Goal: Information Seeking & Learning: Learn about a topic

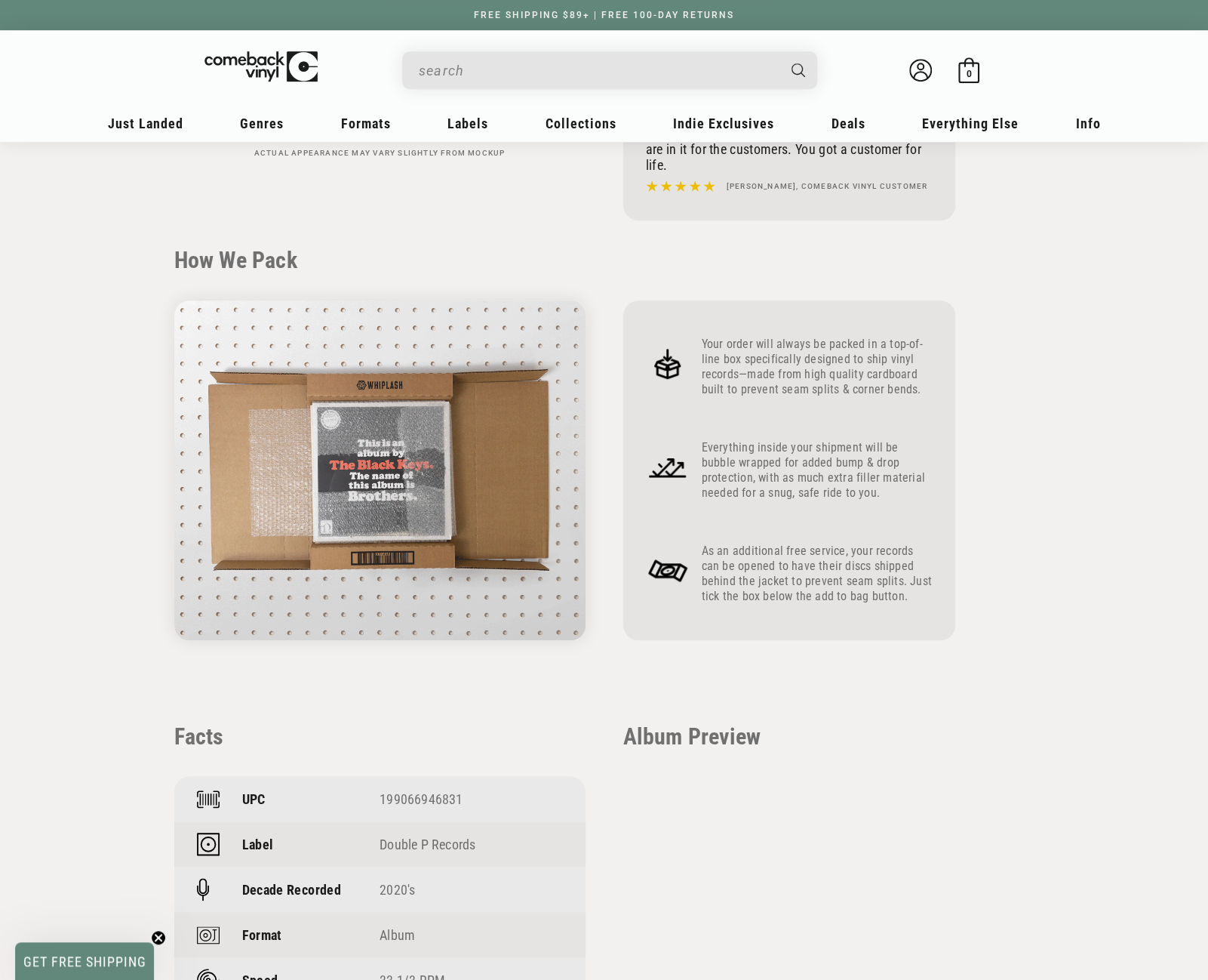
scroll to position [529, 0]
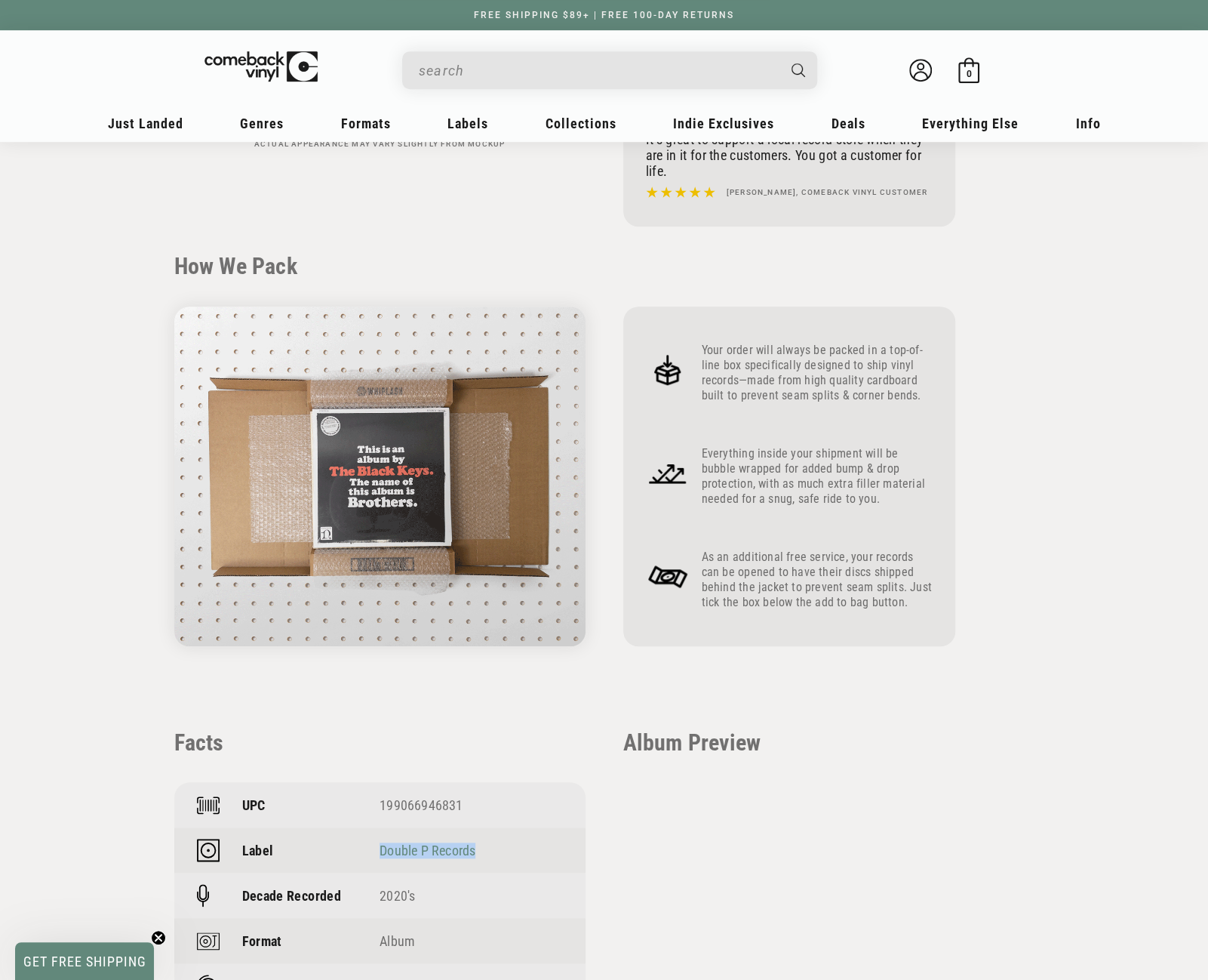
drag, startPoint x: 477, startPoint y: 851, endPoint x: 382, endPoint y: 848, distance: 95.0
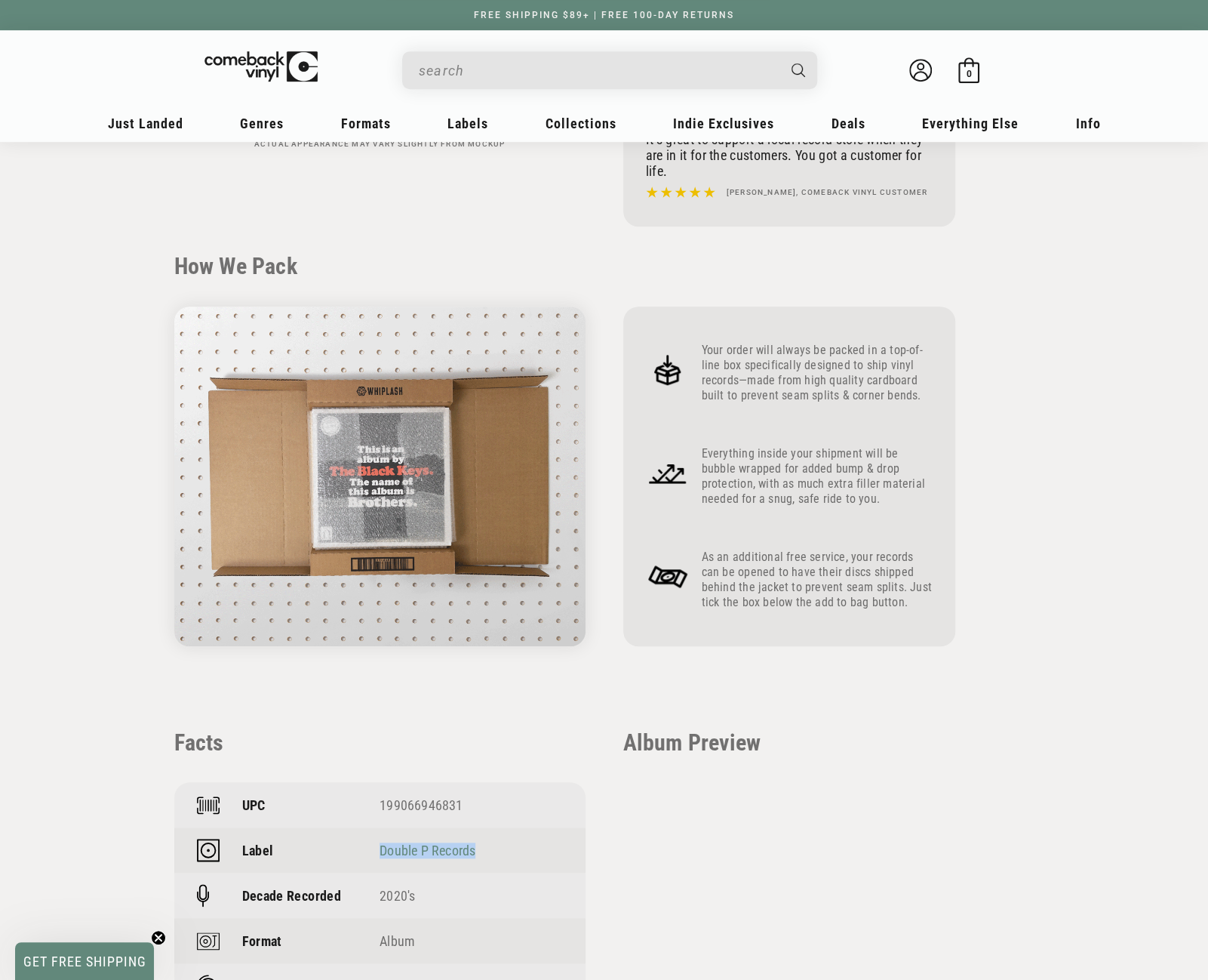
click at [382, 848] on div "Double P Records" at bounding box center [471, 850] width 183 height 15
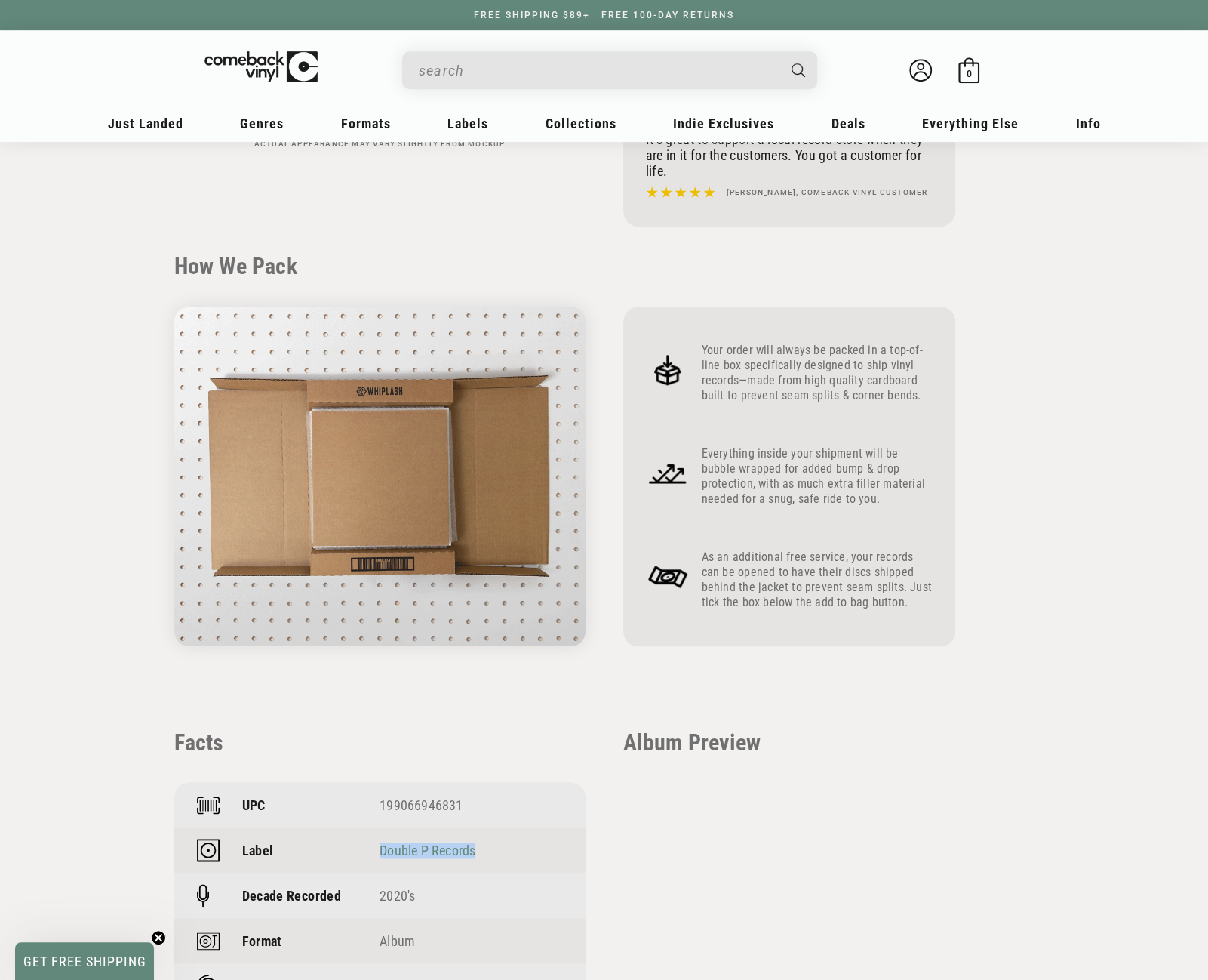
copy link "Double P Records"
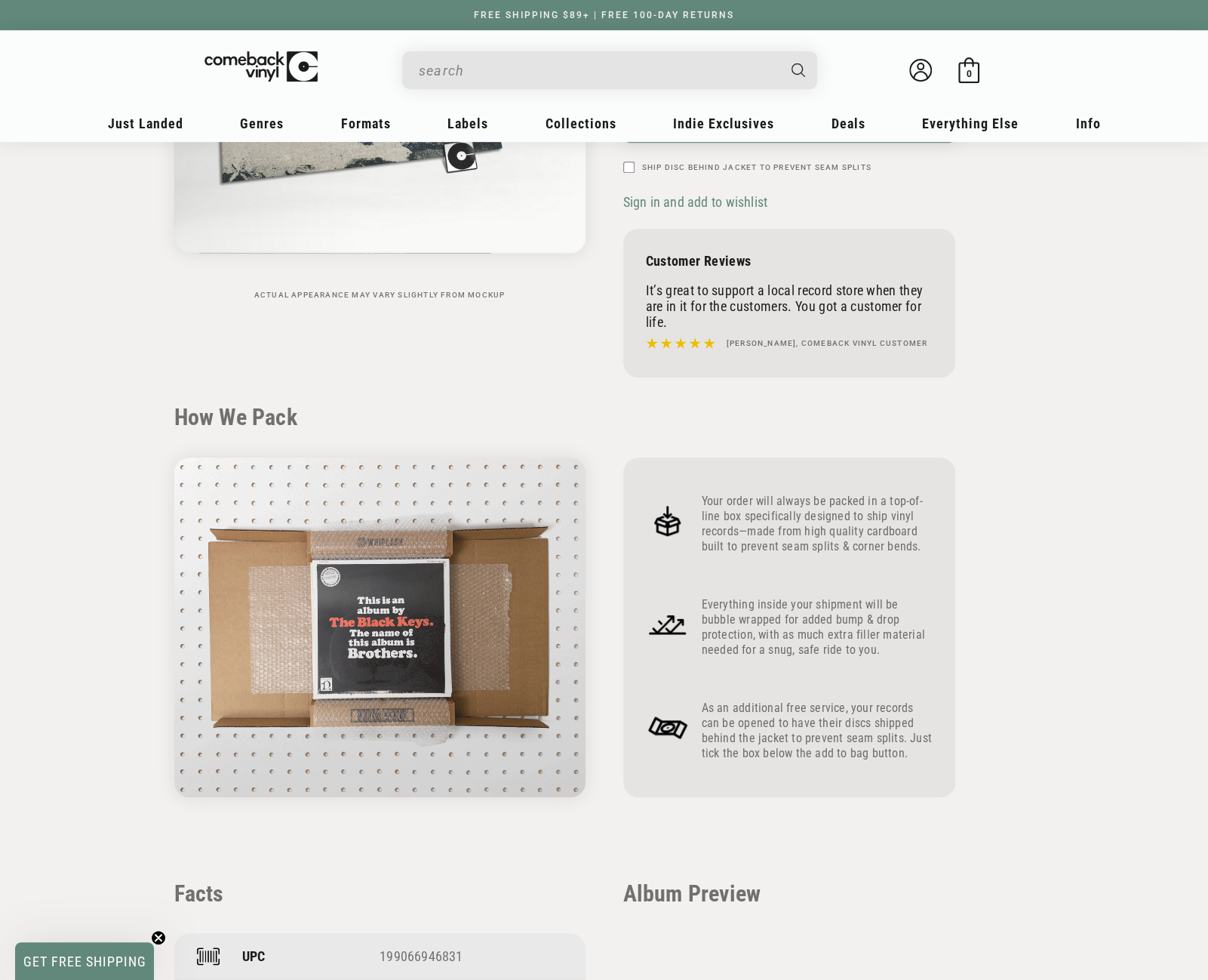
scroll to position [0, 0]
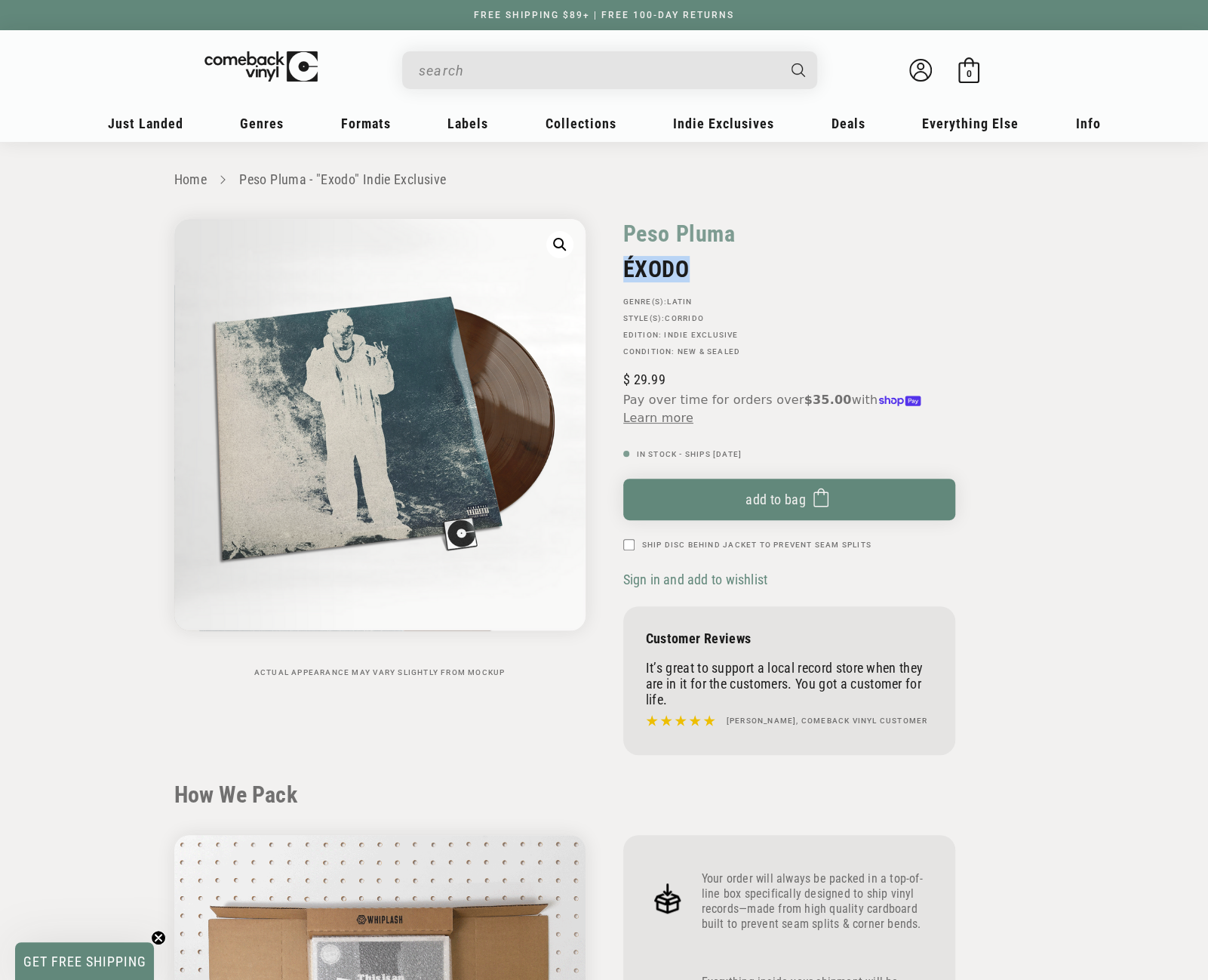
drag, startPoint x: 624, startPoint y: 267, endPoint x: 684, endPoint y: 262, distance: 60.2
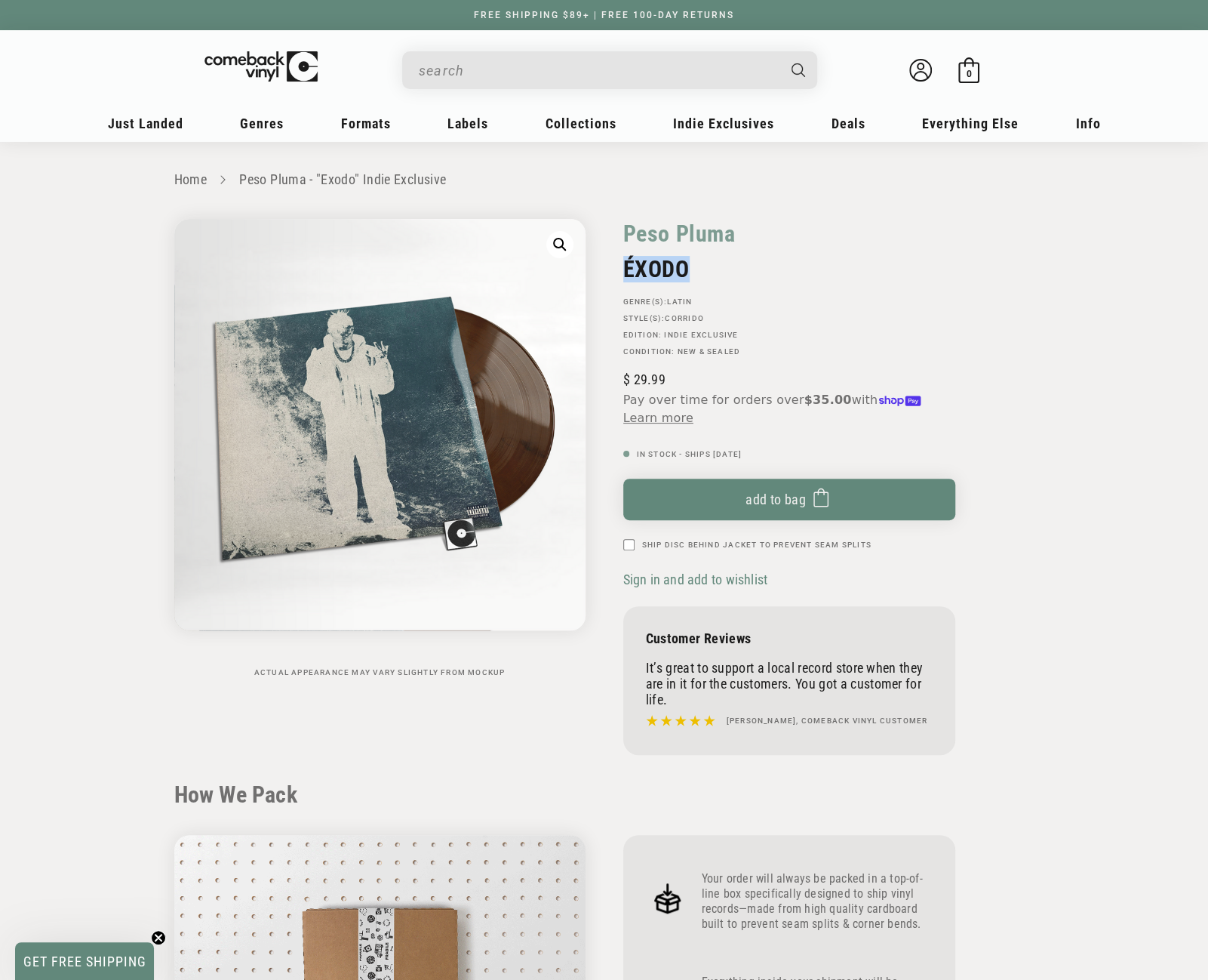
click at [684, 262] on h2 "ÉXODO" at bounding box center [789, 269] width 332 height 26
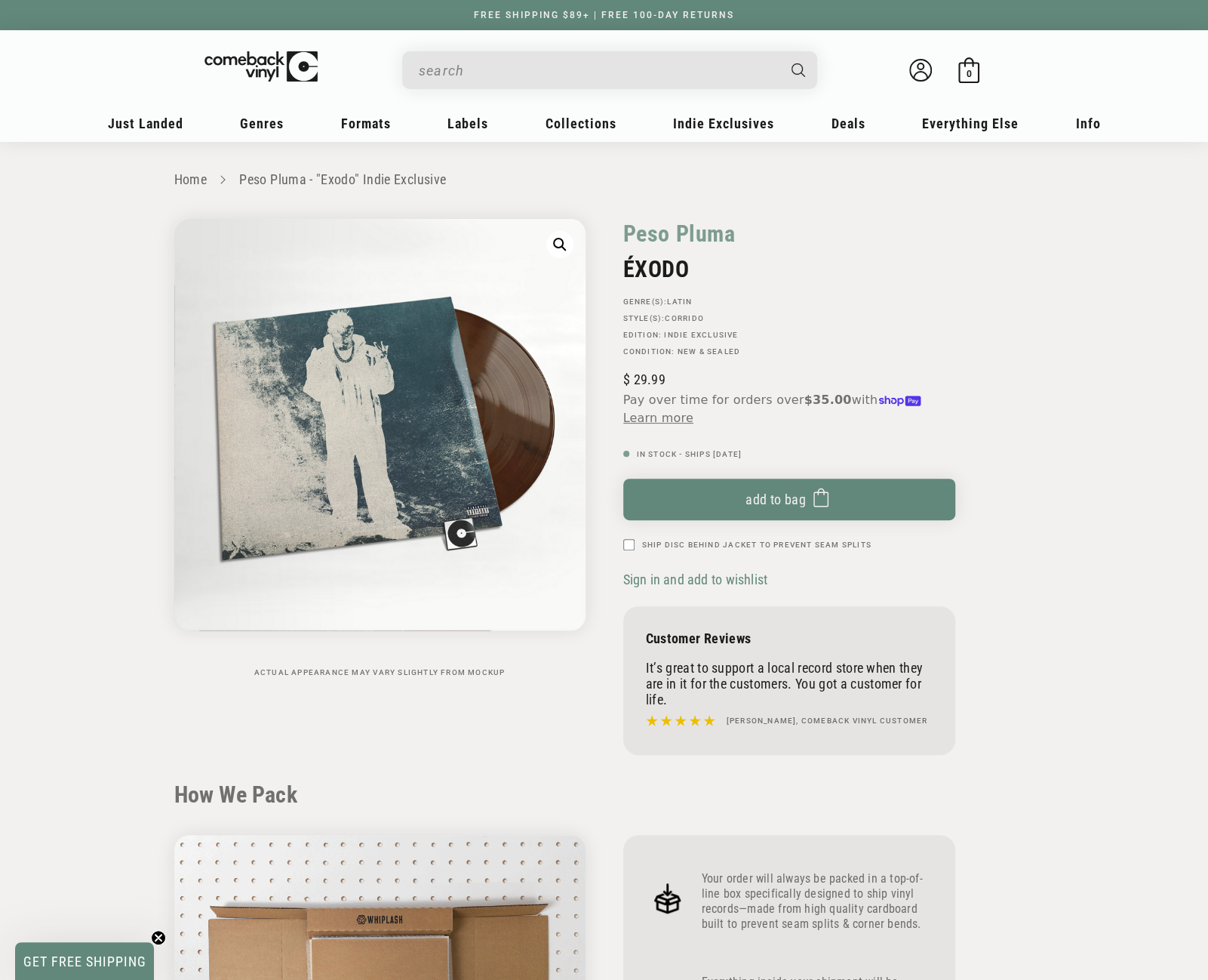
click at [866, 232] on div "Peso Pluma" at bounding box center [789, 238] width 332 height 37
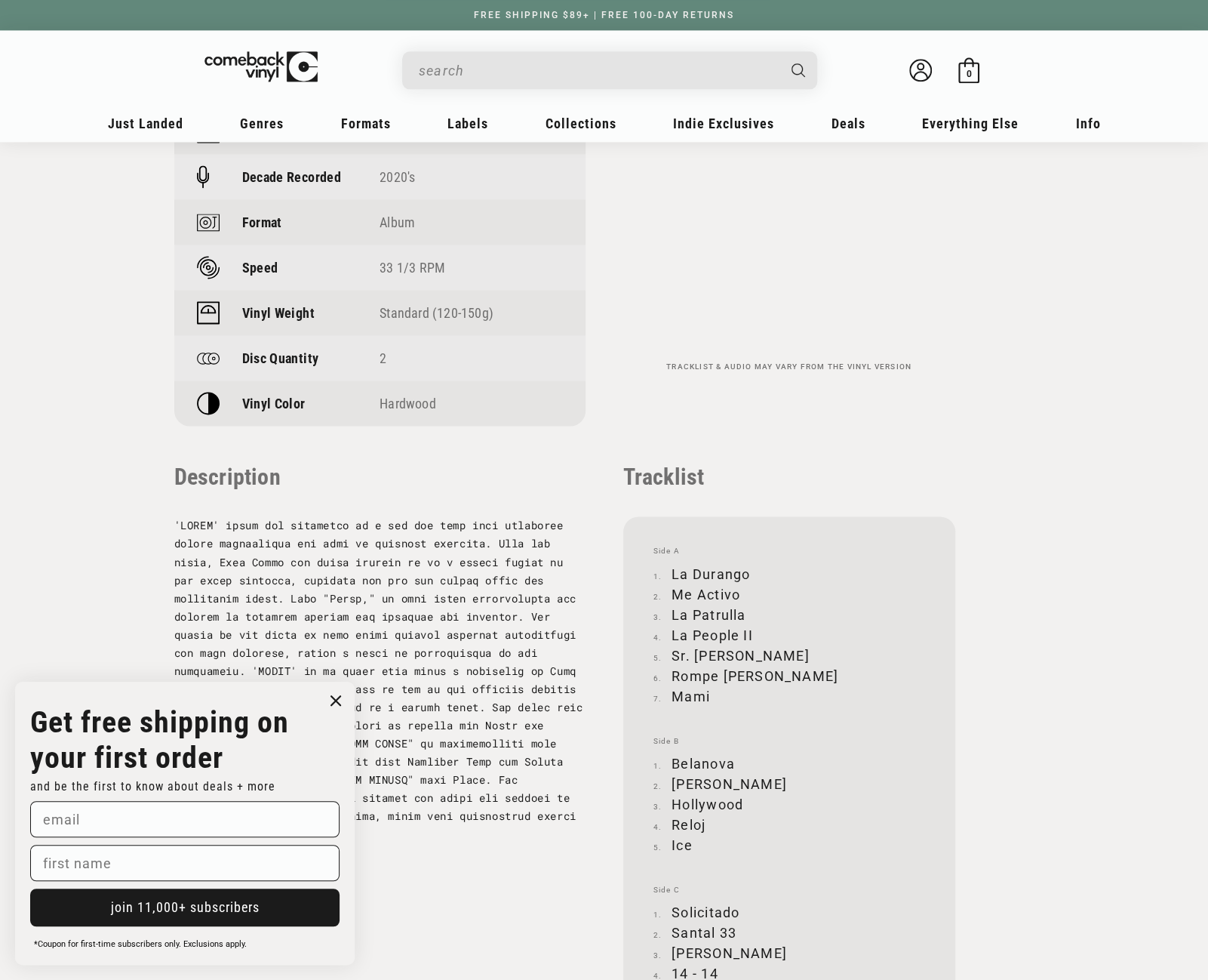
scroll to position [1359, 0]
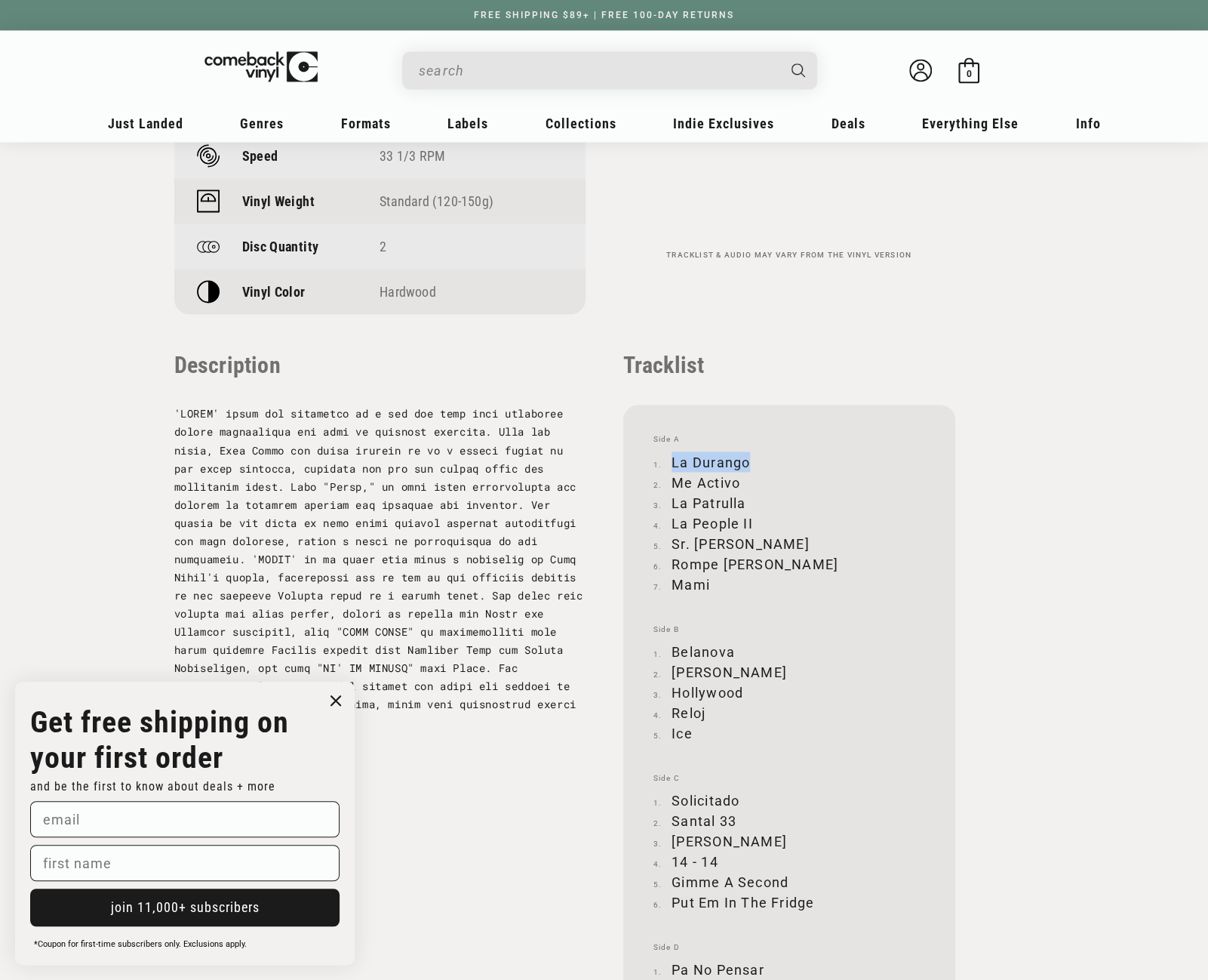
drag, startPoint x: 673, startPoint y: 461, endPoint x: 746, endPoint y: 458, distance: 73.1
click at [746, 458] on li "La Durango" at bounding box center [789, 461] width 272 height 20
copy li "La Durango"
drag, startPoint x: 672, startPoint y: 480, endPoint x: 743, endPoint y: 479, distance: 71.0
click at [743, 479] on li "Me Activo" at bounding box center [789, 481] width 272 height 20
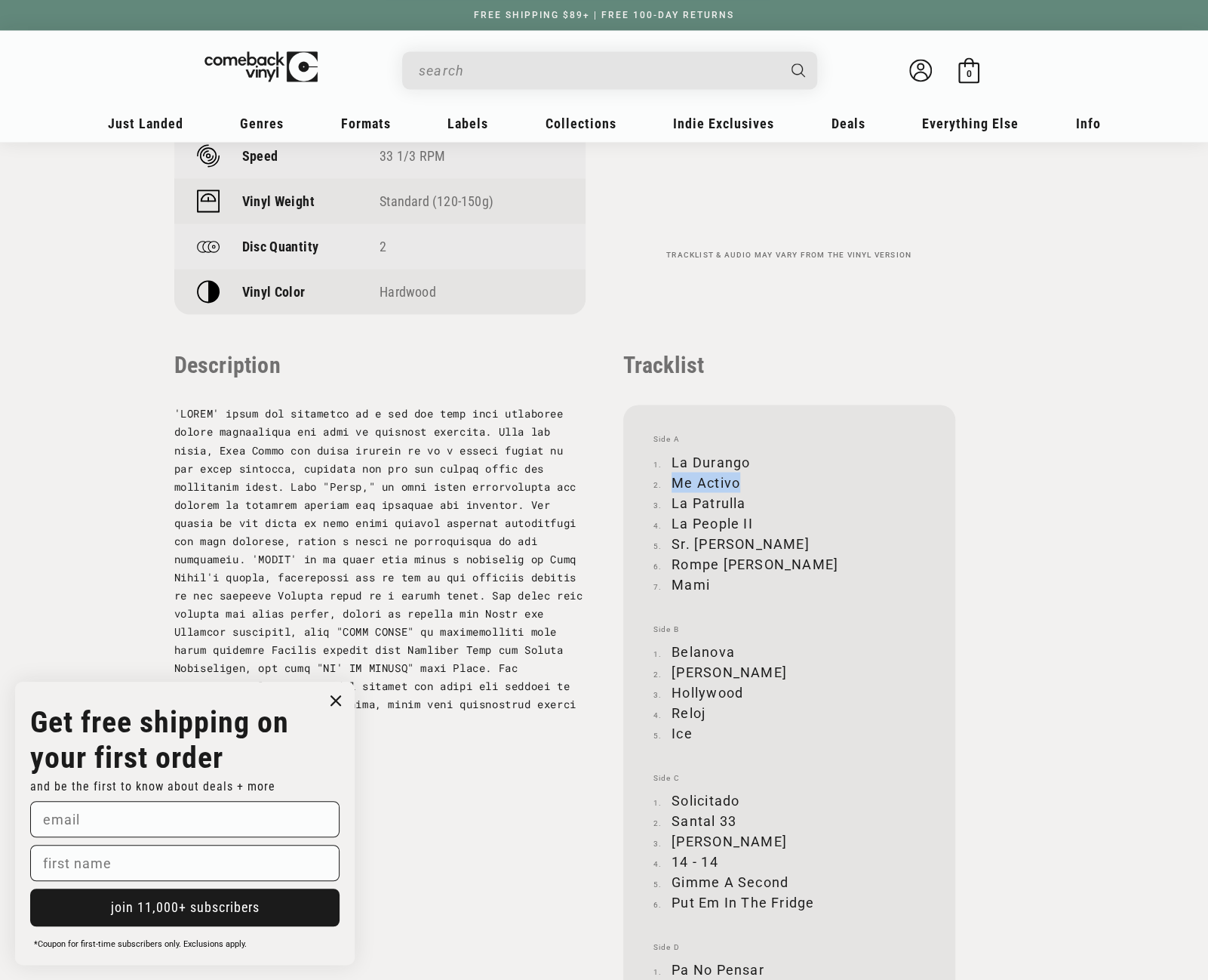
copy li "Me Activo"
drag, startPoint x: 673, startPoint y: 502, endPoint x: 744, endPoint y: 500, distance: 71.0
click at [744, 500] on li "La Patrulla" at bounding box center [789, 502] width 272 height 20
copy li "La Patrulla"
drag, startPoint x: 673, startPoint y: 523, endPoint x: 751, endPoint y: 526, distance: 78.1
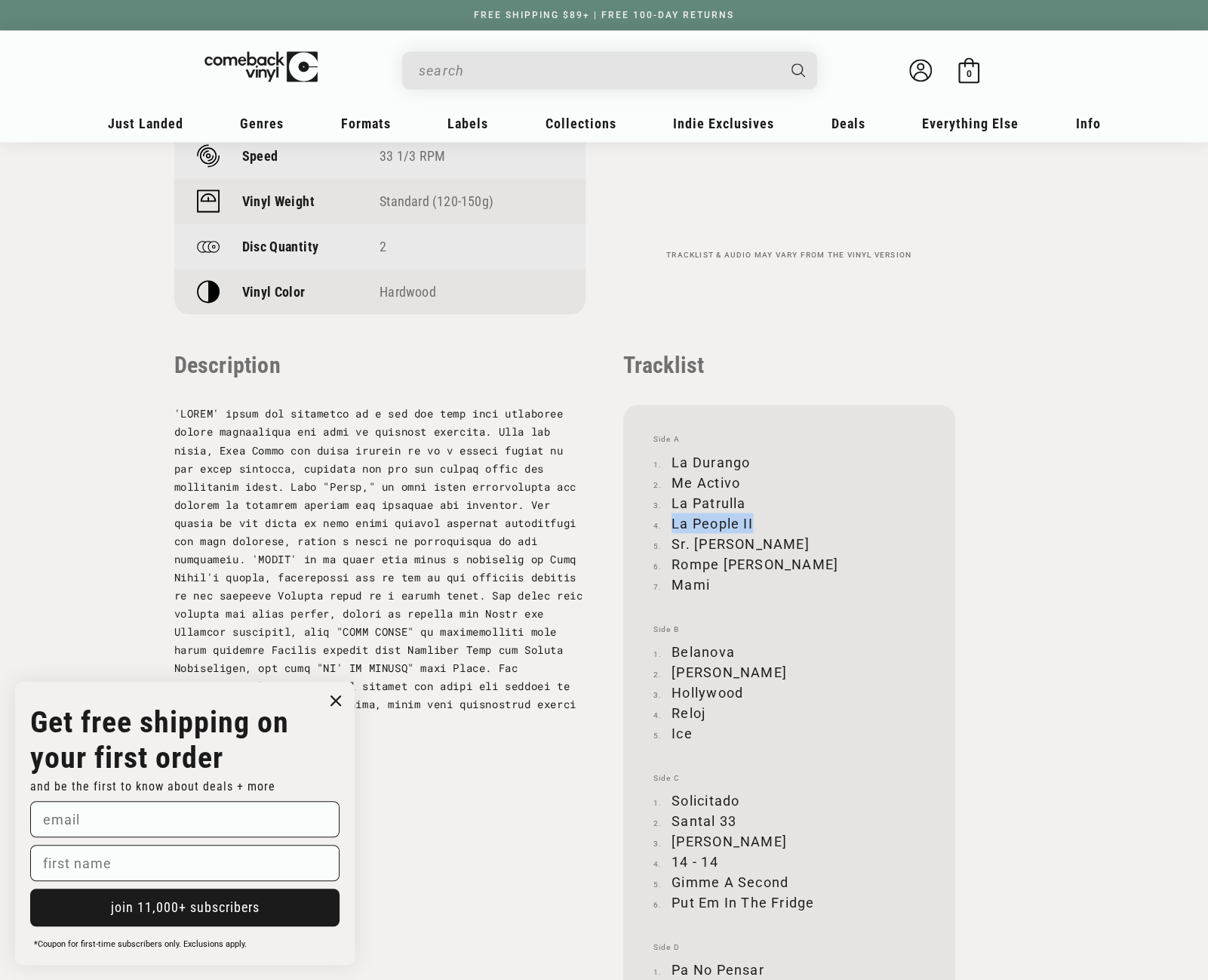
click at [751, 526] on li "La People II" at bounding box center [789, 523] width 272 height 20
copy li "La People II"
drag, startPoint x: 673, startPoint y: 543, endPoint x: 731, endPoint y: 543, distance: 58.0
click at [731, 543] on li "Sr. [PERSON_NAME]" at bounding box center [789, 543] width 272 height 20
copy li "Sr. [PERSON_NAME]"
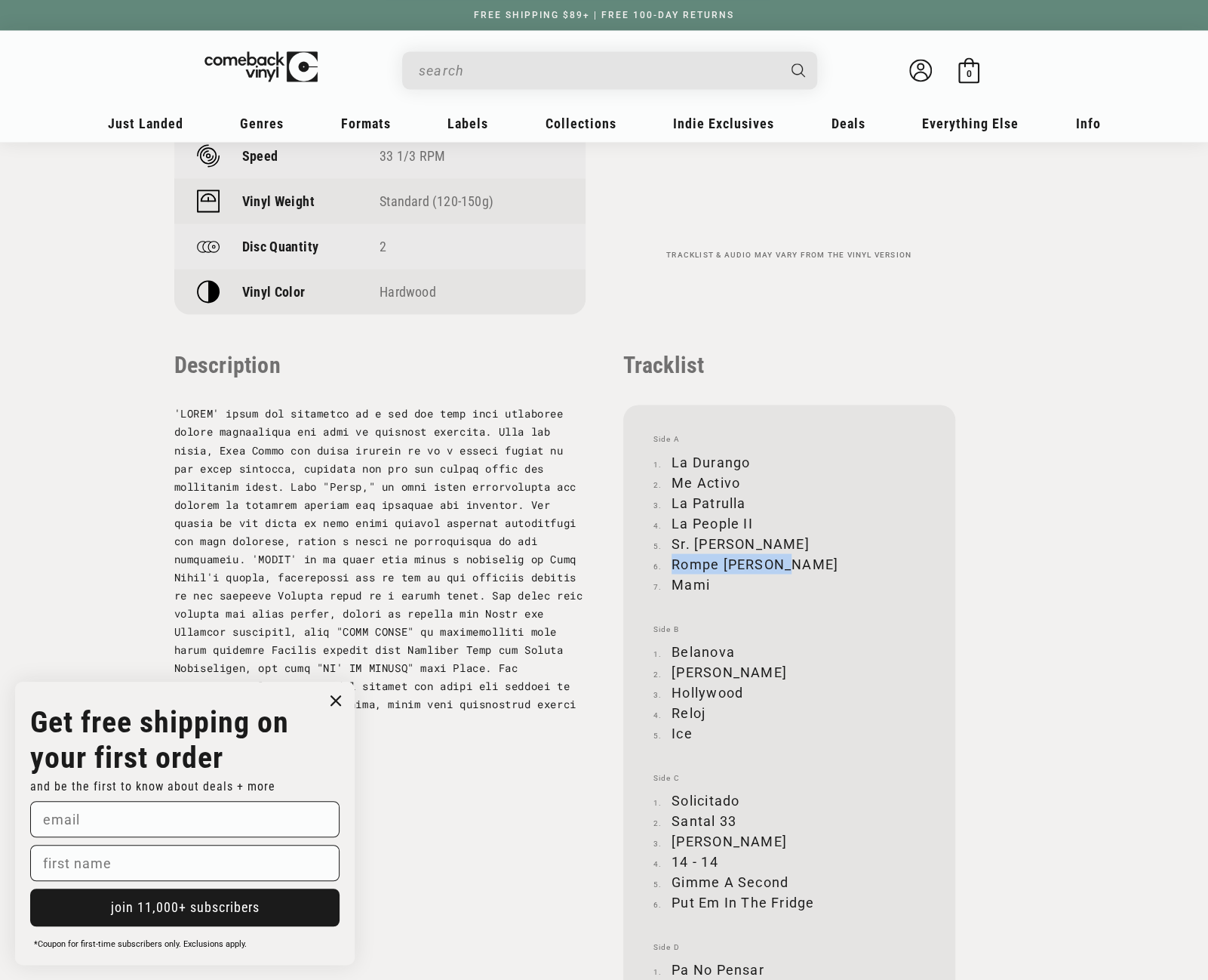
drag, startPoint x: 672, startPoint y: 563, endPoint x: 790, endPoint y: 565, distance: 118.0
click at [790, 565] on li "Rompe [PERSON_NAME]" at bounding box center [789, 564] width 272 height 20
copy li "Rompe [PERSON_NAME]"
drag, startPoint x: 675, startPoint y: 584, endPoint x: 710, endPoint y: 584, distance: 35.0
click at [710, 584] on li "Mami" at bounding box center [789, 584] width 272 height 20
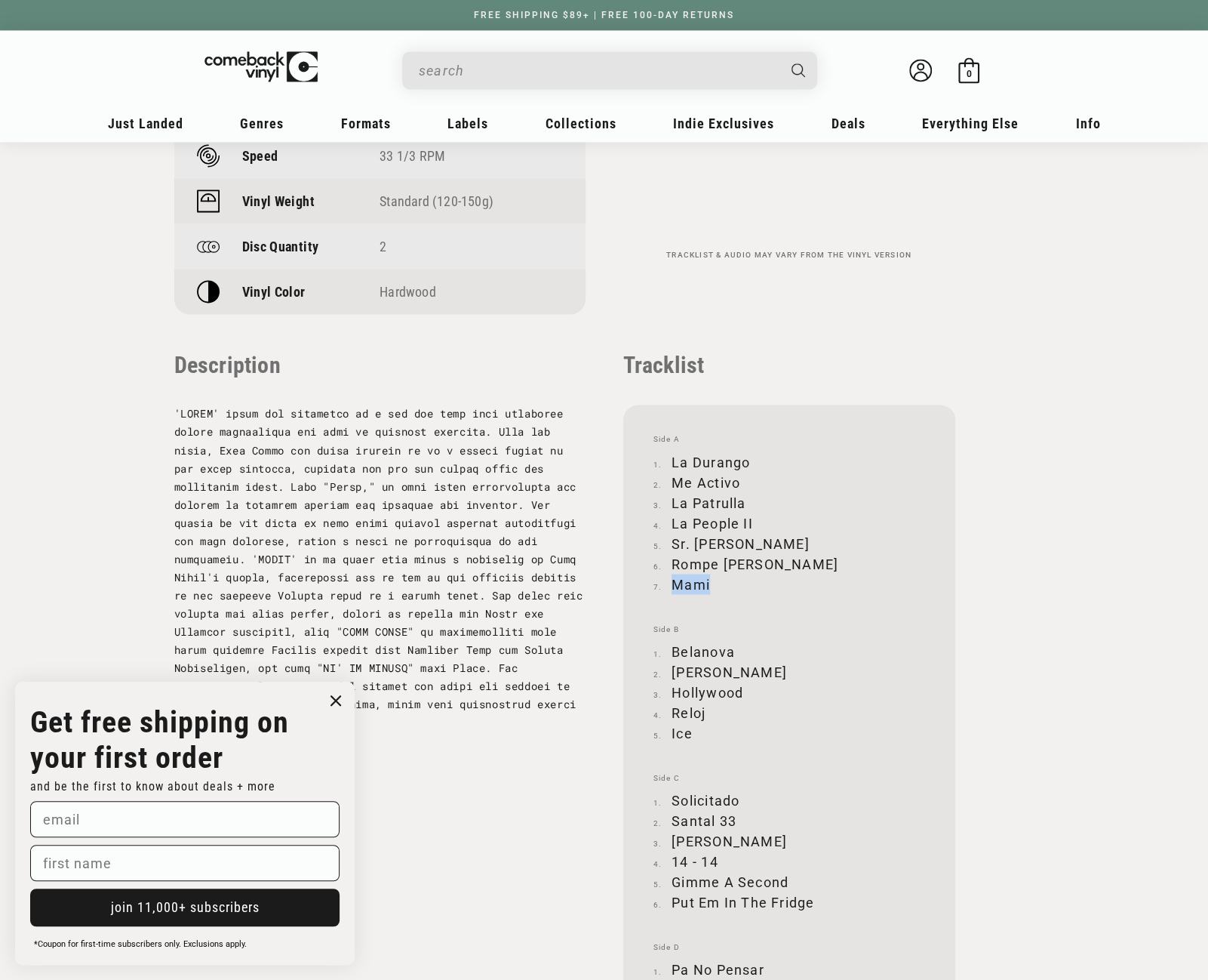
copy li "Mami"
drag, startPoint x: 672, startPoint y: 649, endPoint x: 735, endPoint y: 649, distance: 63.0
click at [735, 649] on li "Belanova" at bounding box center [789, 651] width 272 height 20
copy li "Belanova"
drag, startPoint x: 672, startPoint y: 666, endPoint x: 758, endPoint y: 672, distance: 86.2
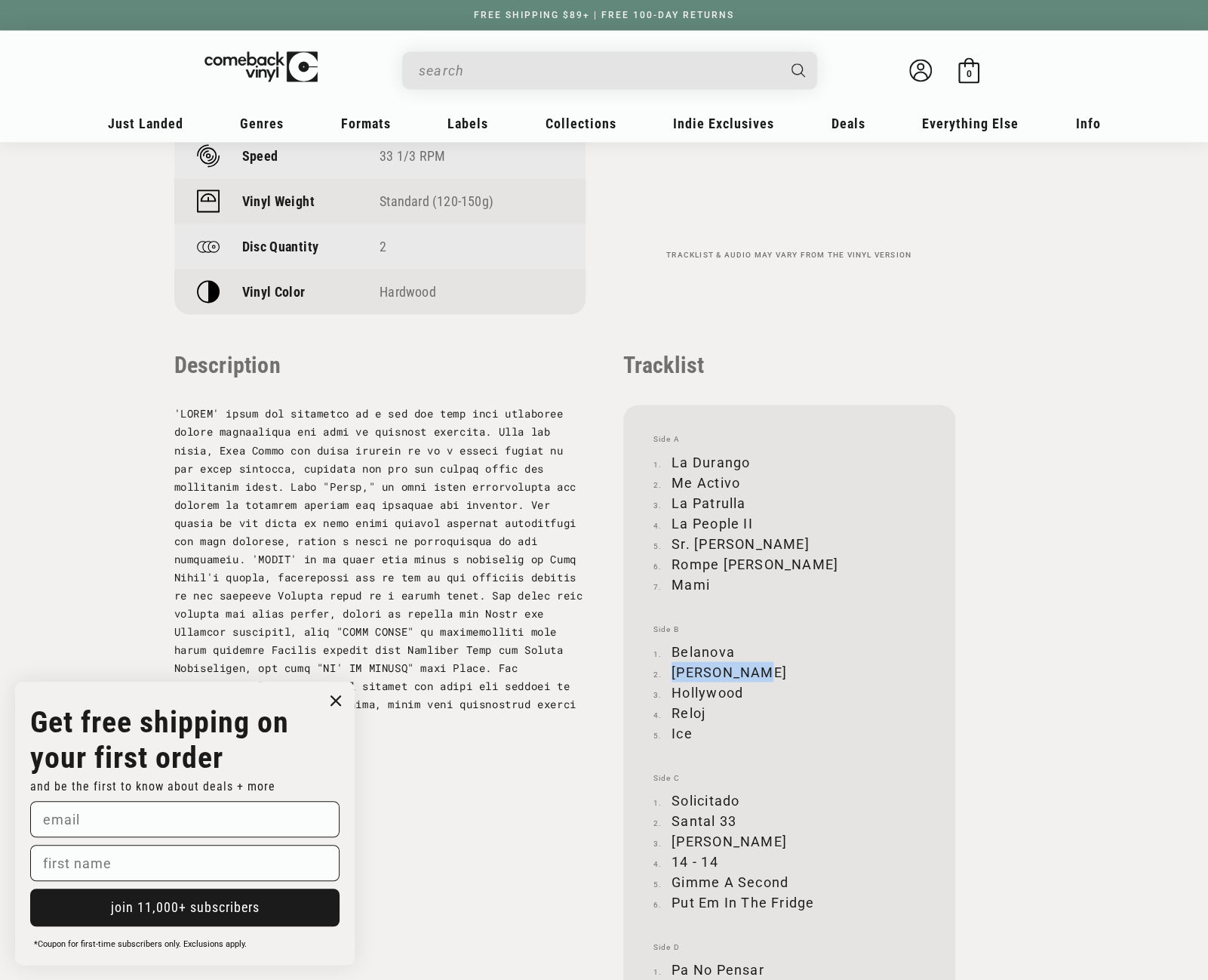
click at [758, 672] on li "[PERSON_NAME]" at bounding box center [789, 671] width 272 height 20
copy li "[PERSON_NAME]"
drag, startPoint x: 673, startPoint y: 692, endPoint x: 740, endPoint y: 692, distance: 67.0
click at [740, 692] on li "Hollywood" at bounding box center [789, 692] width 272 height 20
drag, startPoint x: 673, startPoint y: 712, endPoint x: 707, endPoint y: 712, distance: 34.0
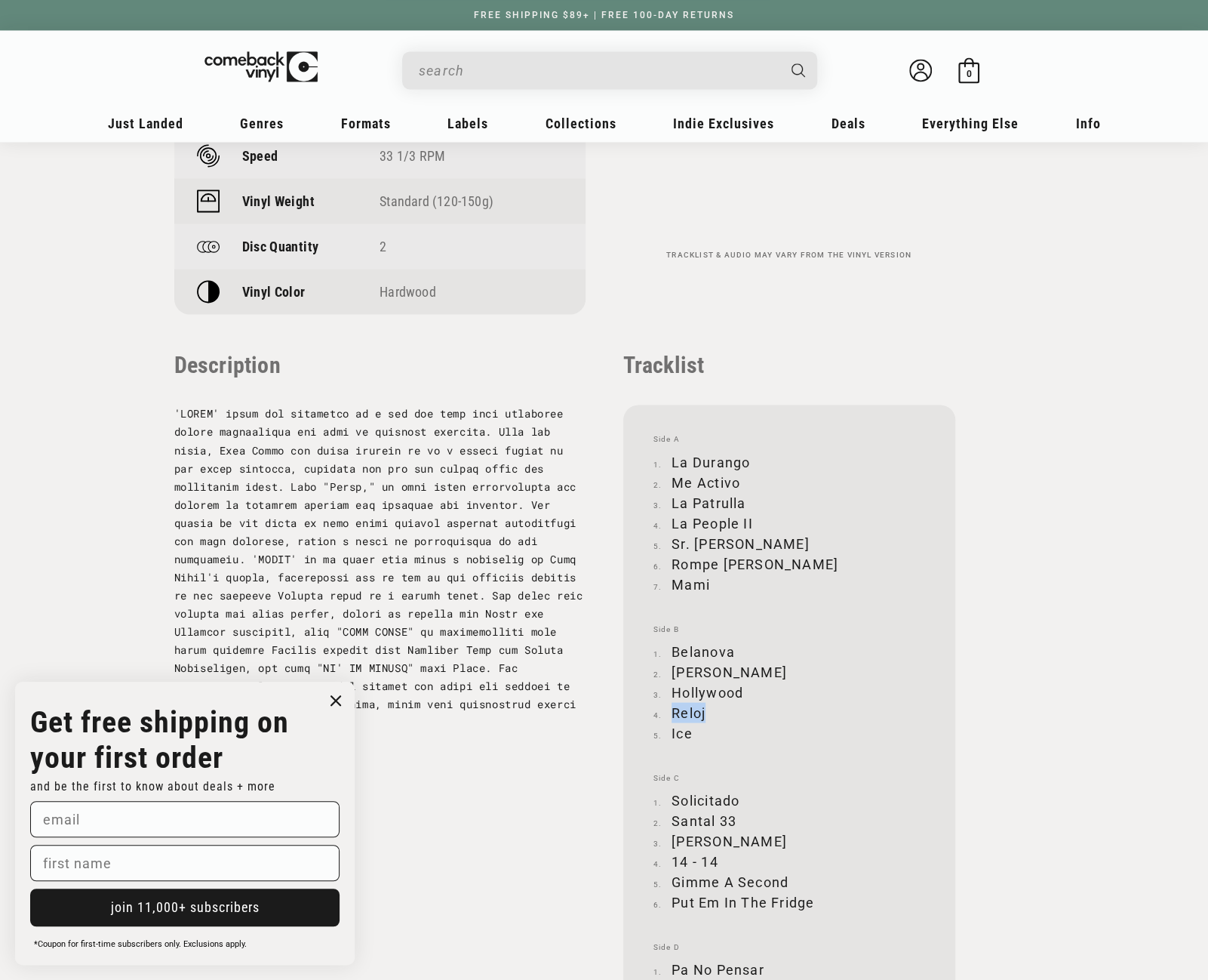
click at [707, 712] on li "Reloj" at bounding box center [789, 712] width 272 height 20
drag, startPoint x: 670, startPoint y: 732, endPoint x: 691, endPoint y: 734, distance: 21.1
click at [691, 734] on li "Ice" at bounding box center [789, 732] width 272 height 20
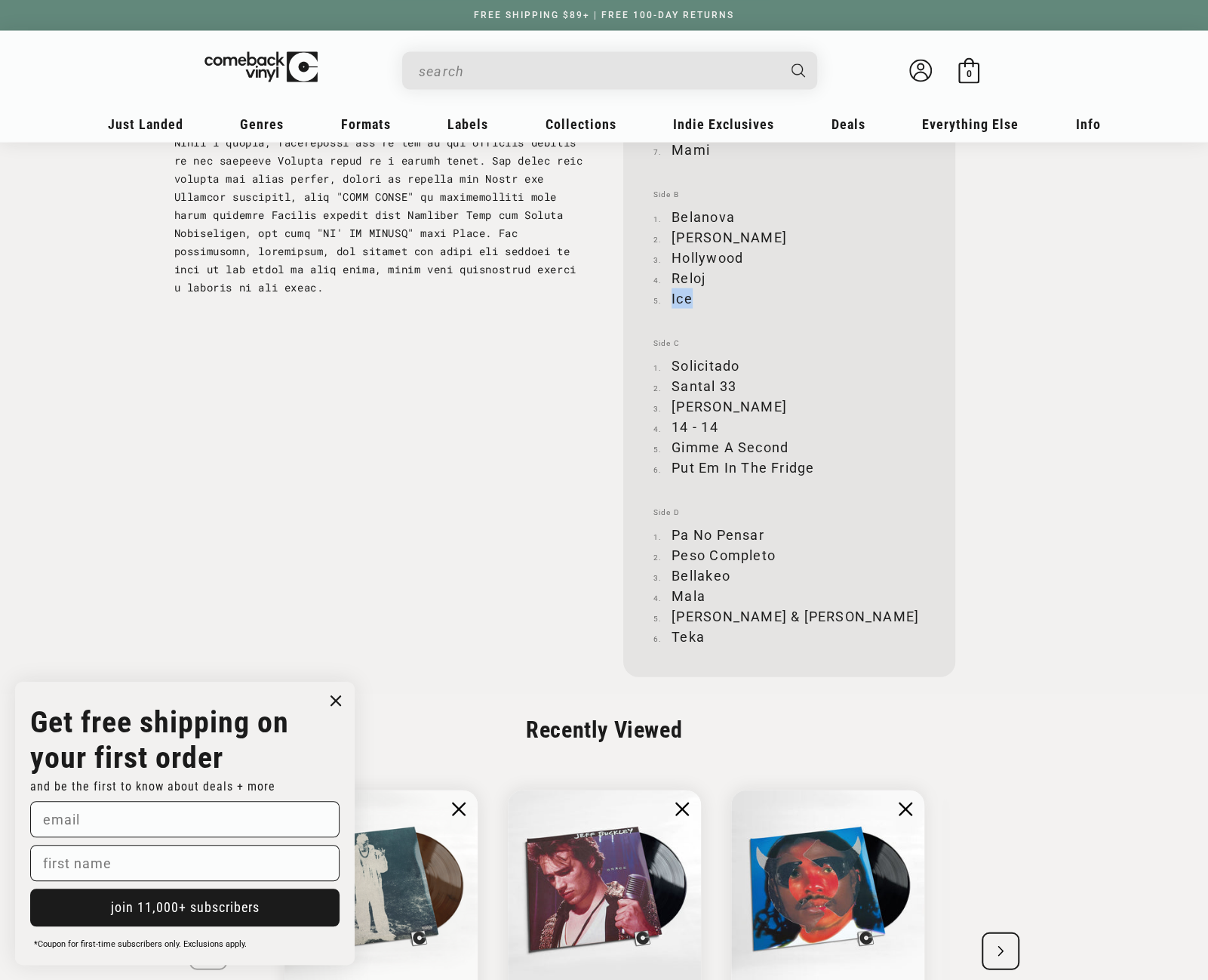
scroll to position [1811, 0]
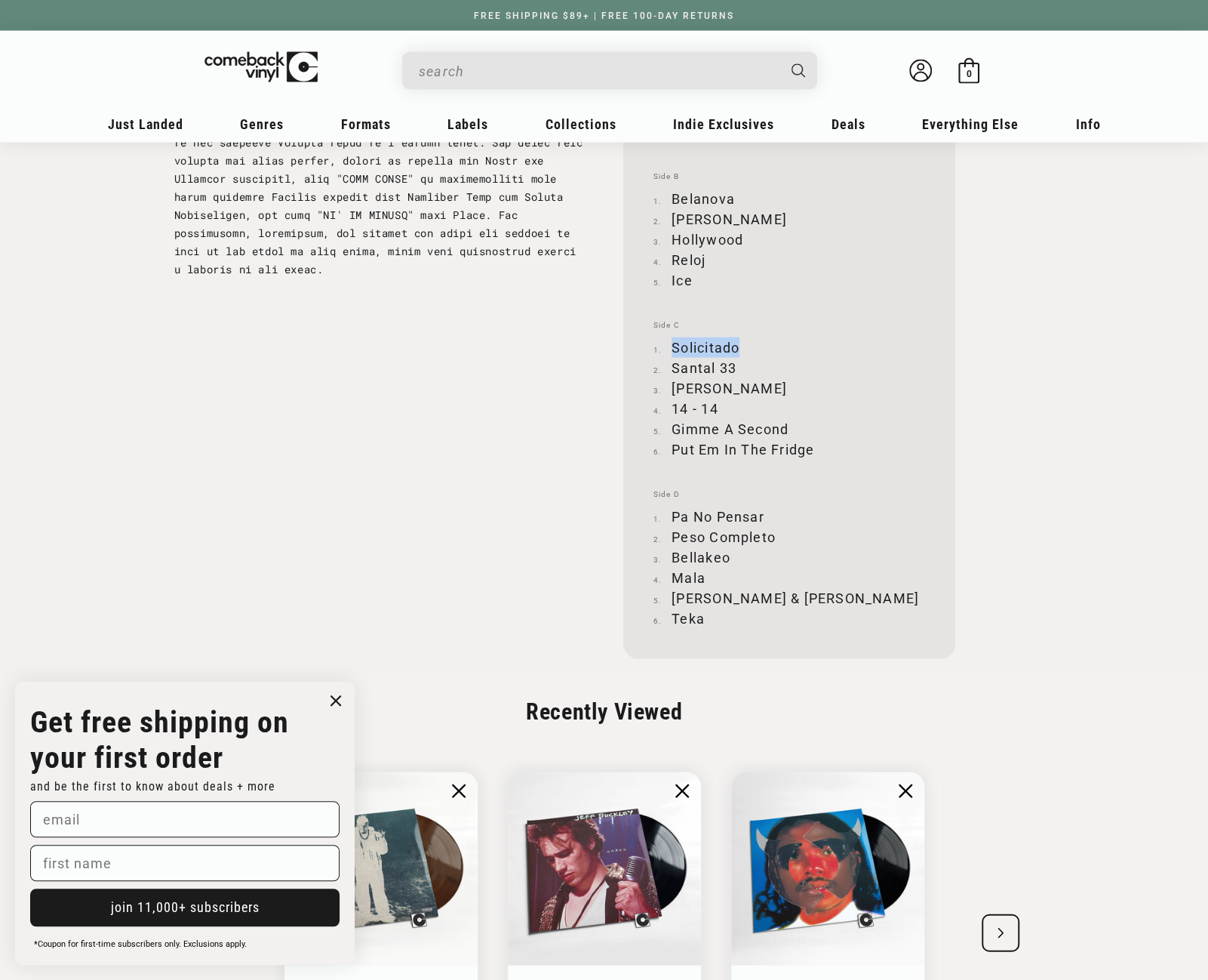
drag, startPoint x: 672, startPoint y: 342, endPoint x: 737, endPoint y: 341, distance: 65.0
click at [737, 341] on li "Solicitado" at bounding box center [789, 347] width 272 height 20
drag, startPoint x: 673, startPoint y: 365, endPoint x: 734, endPoint y: 368, distance: 61.1
click at [734, 368] on li "Santal 33" at bounding box center [789, 367] width 272 height 20
drag, startPoint x: 672, startPoint y: 387, endPoint x: 740, endPoint y: 388, distance: 68.0
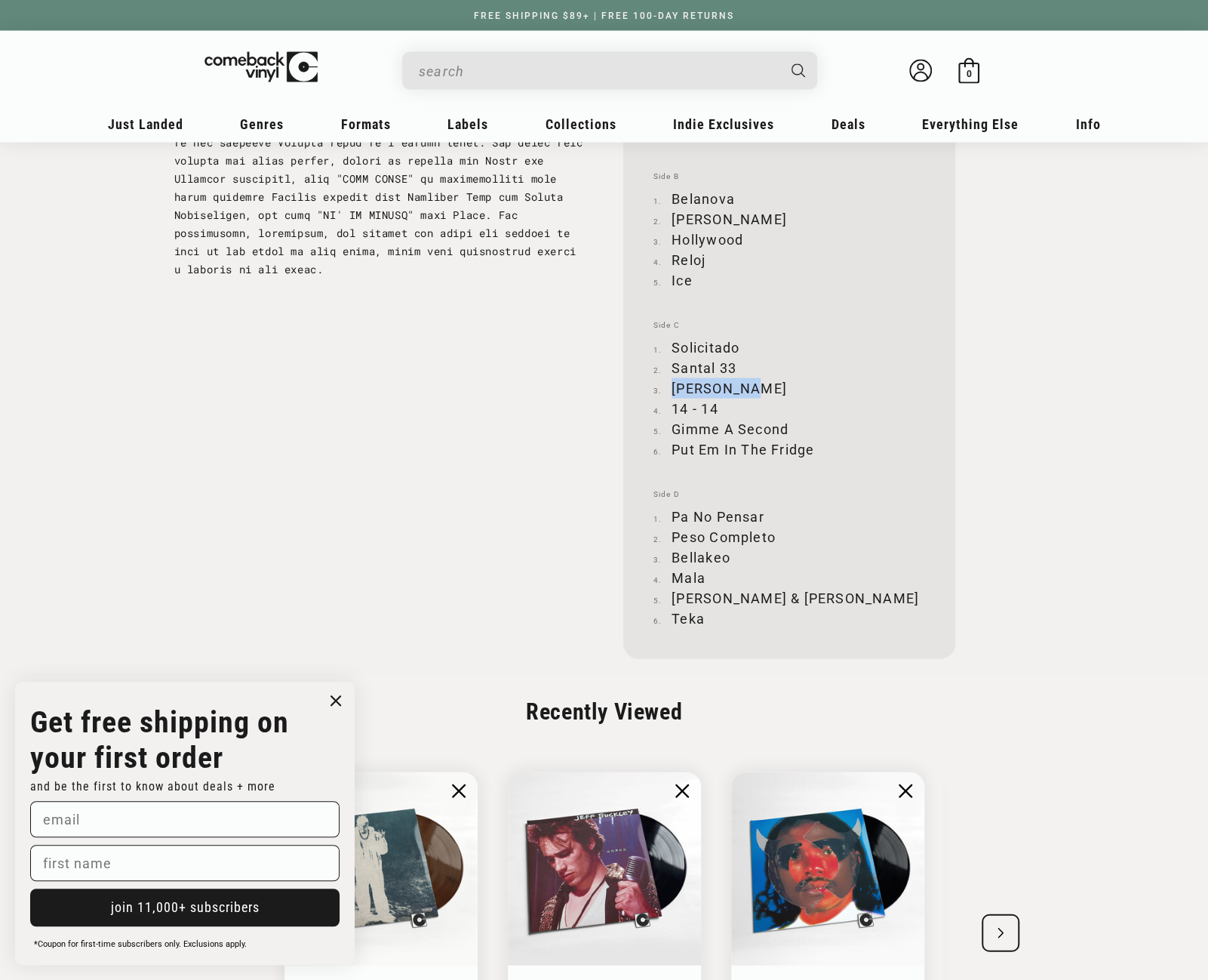
click at [740, 388] on li "[PERSON_NAME]" at bounding box center [789, 388] width 272 height 20
drag, startPoint x: 674, startPoint y: 406, endPoint x: 717, endPoint y: 409, distance: 43.1
click at [717, 409] on li "14 - 14" at bounding box center [789, 408] width 272 height 20
drag, startPoint x: 672, startPoint y: 428, endPoint x: 785, endPoint y: 422, distance: 113.2
click at [785, 422] on li "Gimme A Second" at bounding box center [789, 428] width 272 height 20
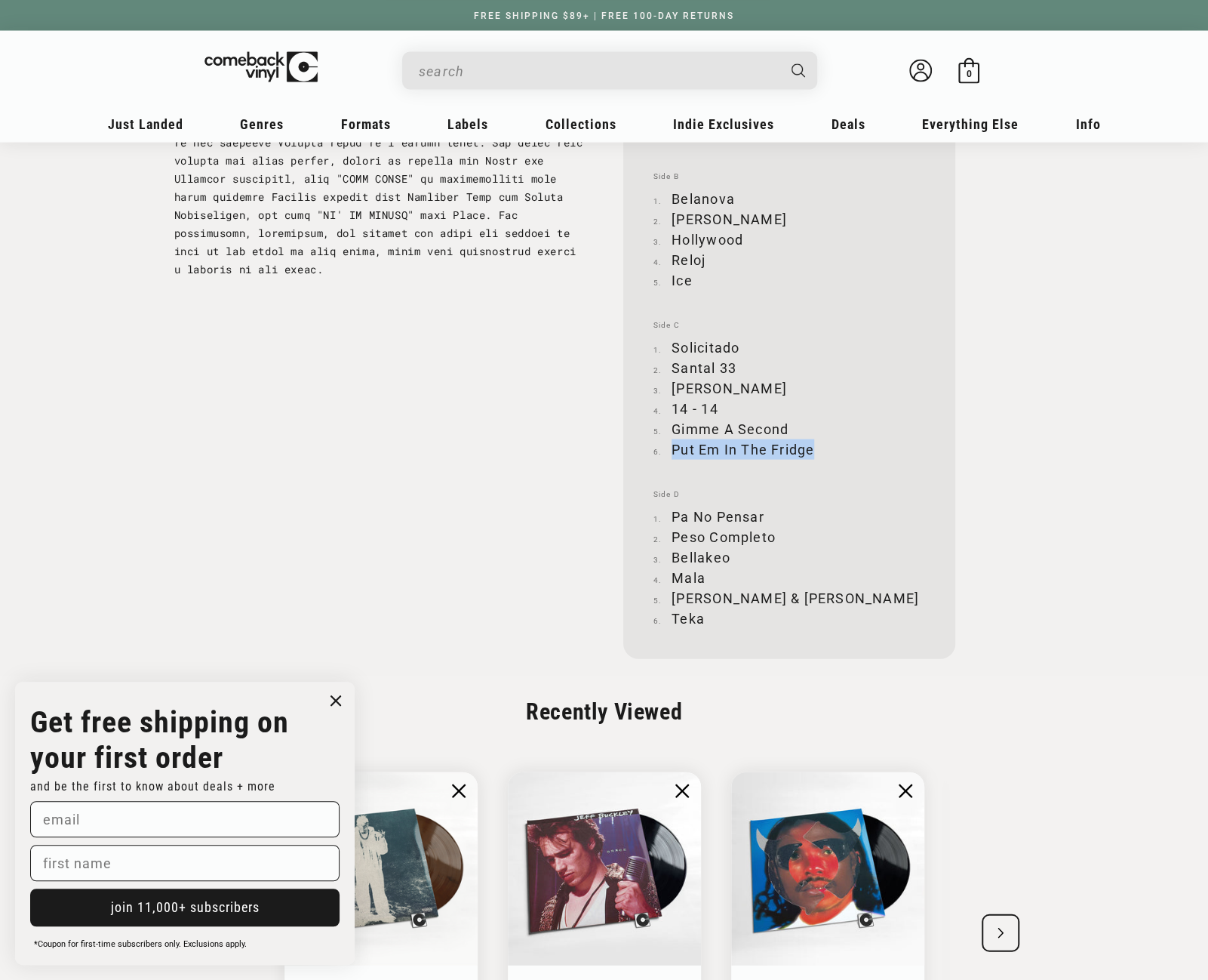
drag, startPoint x: 672, startPoint y: 443, endPoint x: 812, endPoint y: 444, distance: 140.0
click at [812, 444] on li "Put Em In The Fridge" at bounding box center [789, 449] width 272 height 20
drag, startPoint x: 672, startPoint y: 512, endPoint x: 762, endPoint y: 512, distance: 90.0
click at [762, 512] on li "Pa No Pensar" at bounding box center [789, 516] width 272 height 20
drag, startPoint x: 672, startPoint y: 532, endPoint x: 772, endPoint y: 533, distance: 100.0
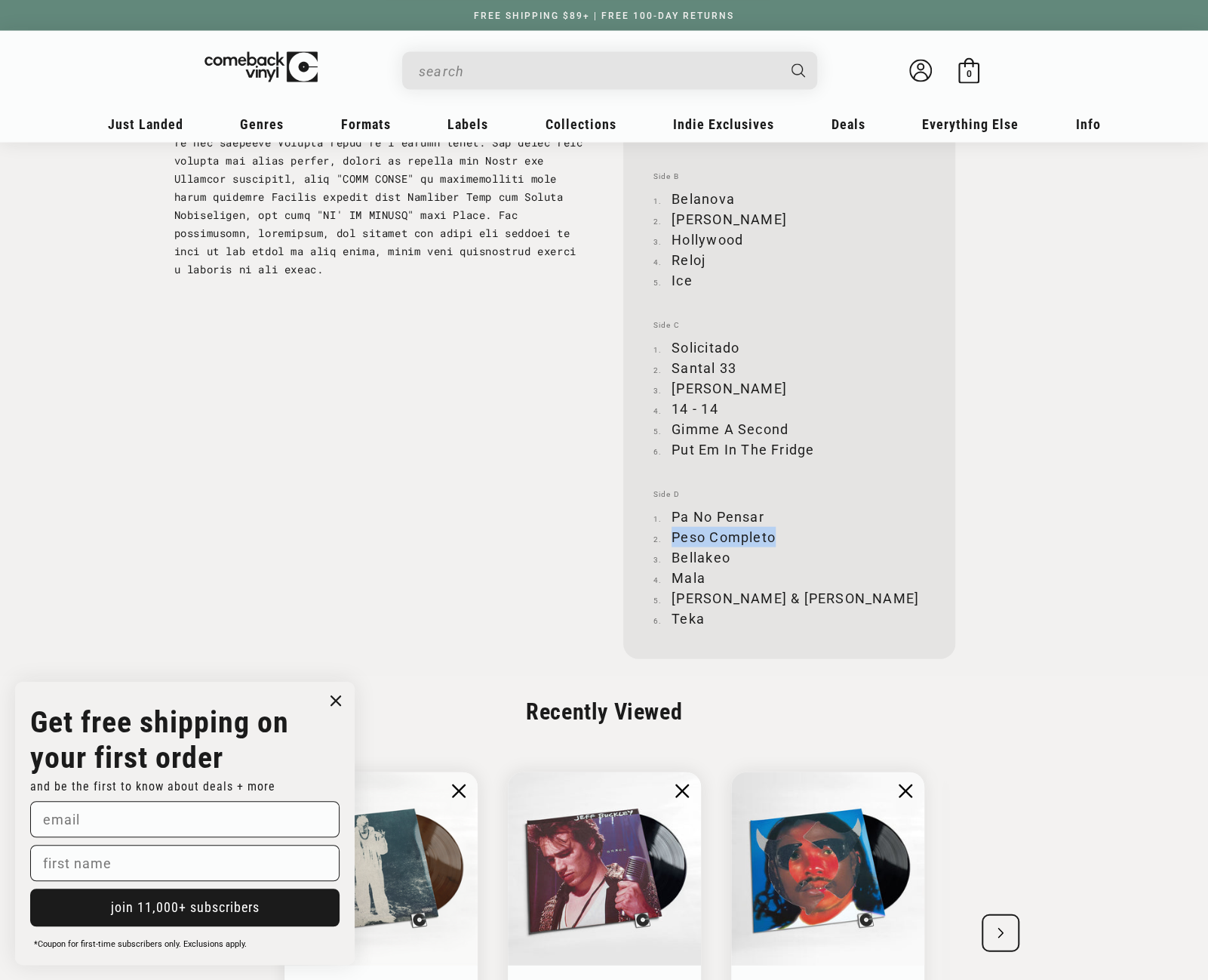
click at [772, 533] on li "Peso Completo" at bounding box center [789, 536] width 272 height 20
drag, startPoint x: 673, startPoint y: 557, endPoint x: 727, endPoint y: 557, distance: 54.0
click at [727, 557] on li "Bellakeo" at bounding box center [789, 557] width 272 height 20
drag, startPoint x: 675, startPoint y: 578, endPoint x: 703, endPoint y: 575, distance: 28.2
click at [703, 575] on li "Mala" at bounding box center [789, 577] width 272 height 20
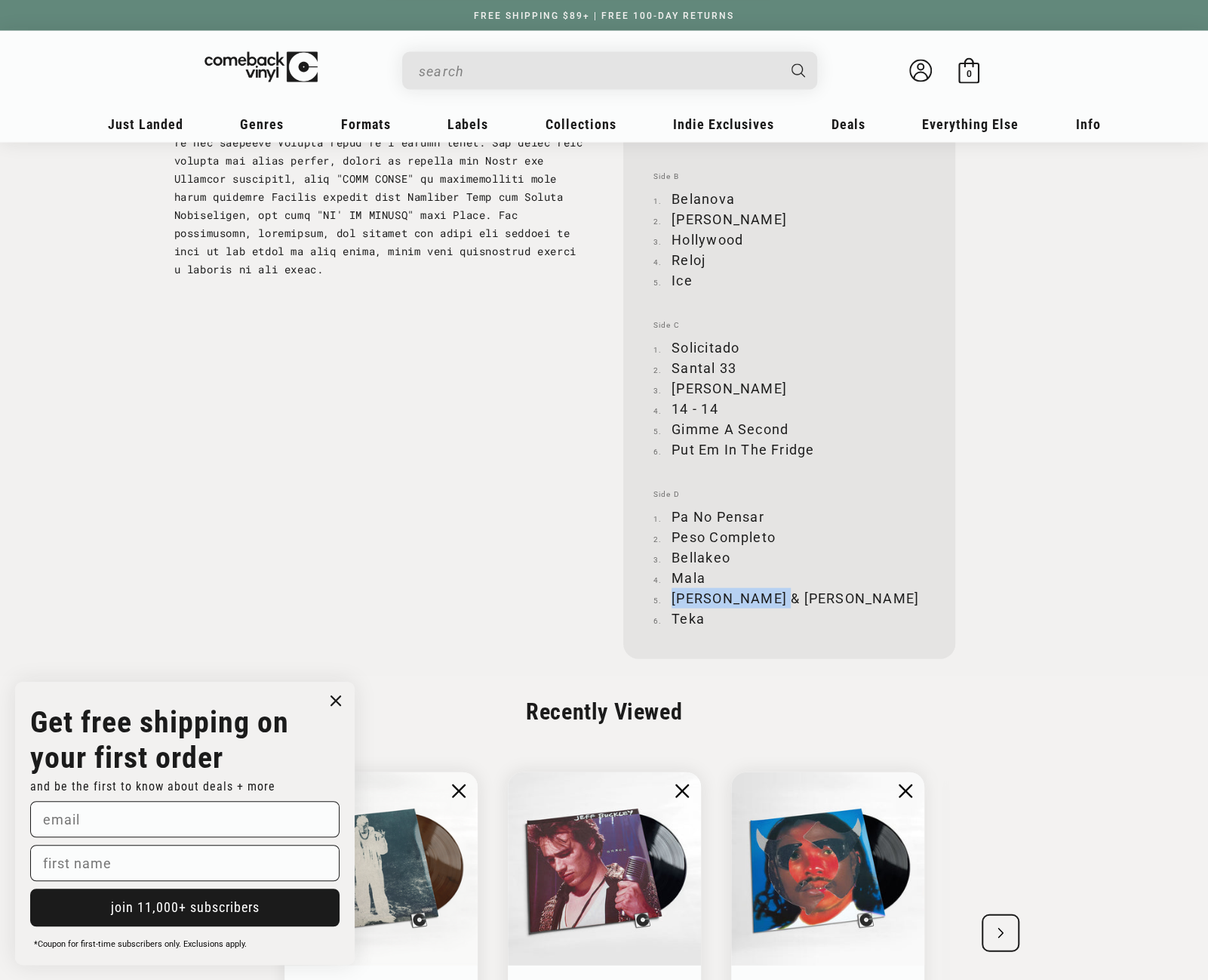
drag, startPoint x: 672, startPoint y: 597, endPoint x: 786, endPoint y: 598, distance: 114.0
click at [786, 598] on li "[PERSON_NAME] & [PERSON_NAME]" at bounding box center [789, 598] width 272 height 20
drag, startPoint x: 673, startPoint y: 616, endPoint x: 700, endPoint y: 617, distance: 27.0
click at [700, 617] on li "Teka" at bounding box center [789, 618] width 272 height 20
